Goal: Task Accomplishment & Management: Complete application form

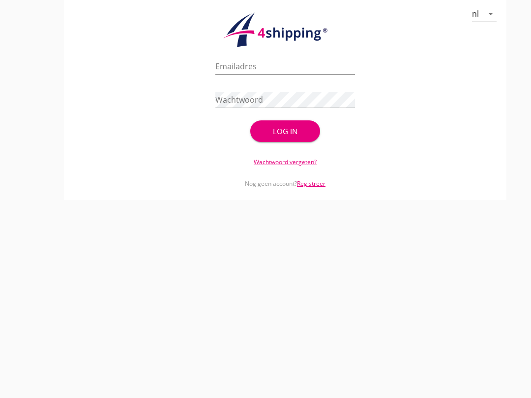
click at [236, 74] on input "Emailadres" at bounding box center [285, 66] width 140 height 16
click at [238, 70] on input "Emailadres" at bounding box center [285, 66] width 140 height 16
click at [228, 95] on form "Emailadres Wachtwoord Log in" at bounding box center [285, 97] width 140 height 89
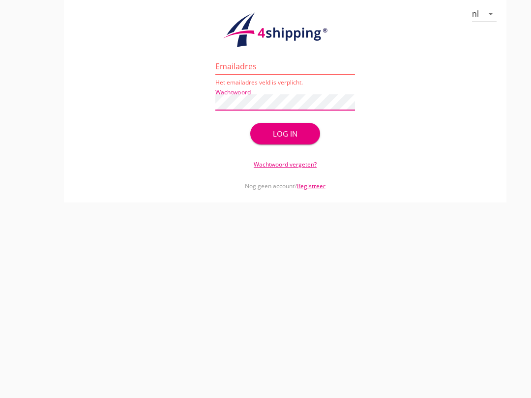
type input "[EMAIL_ADDRESS][DOMAIN_NAME]"
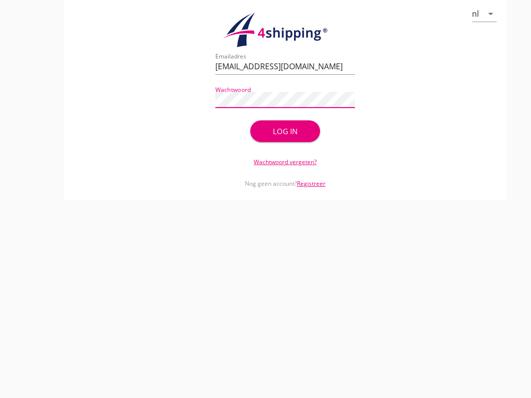
click at [272, 137] on div "Log in" at bounding box center [285, 131] width 38 height 11
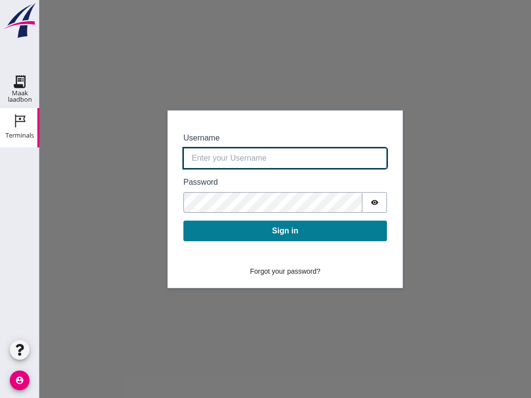
click input "Username"
type input "[EMAIL_ADDRESS][DOMAIN_NAME]"
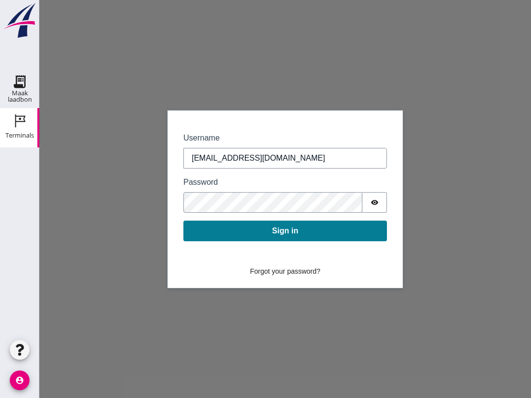
click button "Sign in"
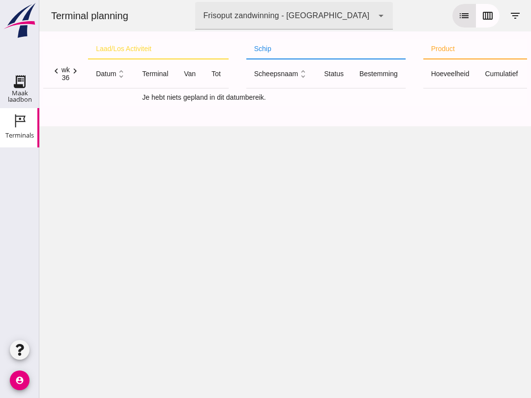
click at [19, 83] on icon "Maak laadbon" at bounding box center [20, 82] width 16 height 16
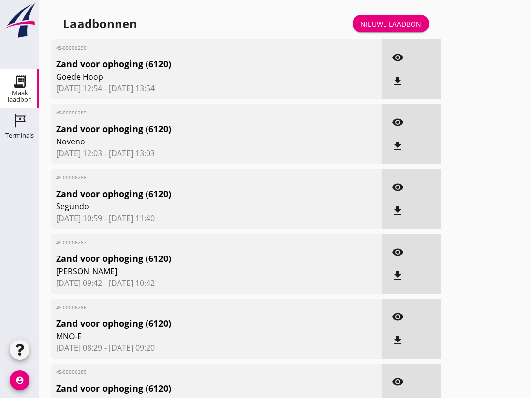
click at [22, 125] on icon "Terminals" at bounding box center [20, 121] width 16 height 16
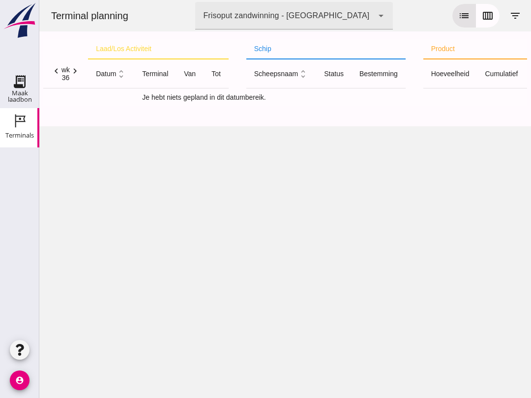
click button "list"
click at [459, 16] on icon "list" at bounding box center [464, 16] width 12 height 12
click at [484, 14] on icon "calendar_view_week" at bounding box center [488, 16] width 12 height 12
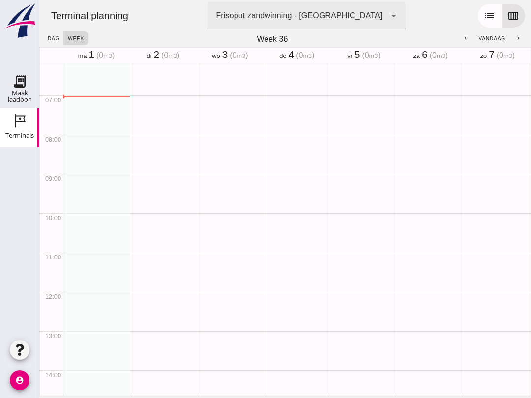
scroll to position [241, 0]
click at [6, 76] on link "Maak laadbon Maak laadbon" at bounding box center [19, 88] width 39 height 39
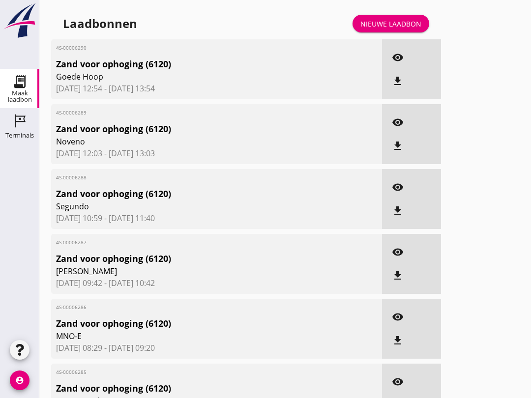
click at [397, 25] on link "Nieuwe laadbon" at bounding box center [390, 24] width 77 height 18
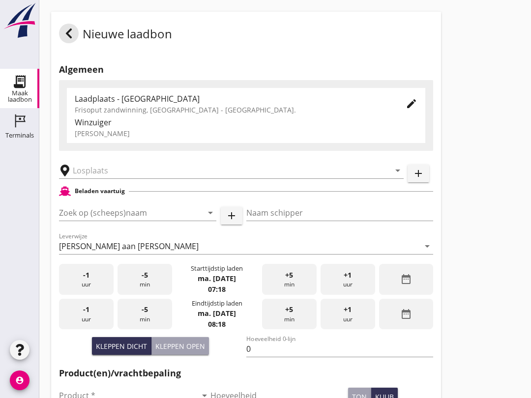
click at [128, 221] on input "Zoek op (scheeps)naam" at bounding box center [124, 213] width 130 height 16
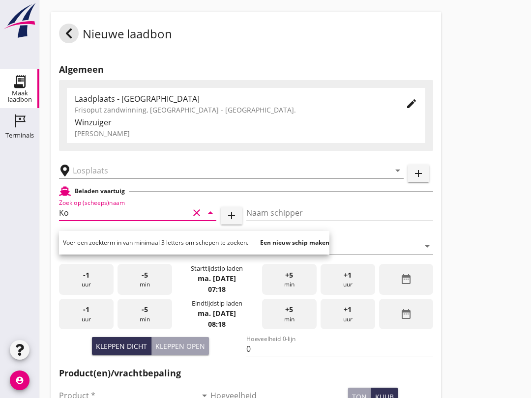
type input "Kor"
